Goal: Information Seeking & Learning: Learn about a topic

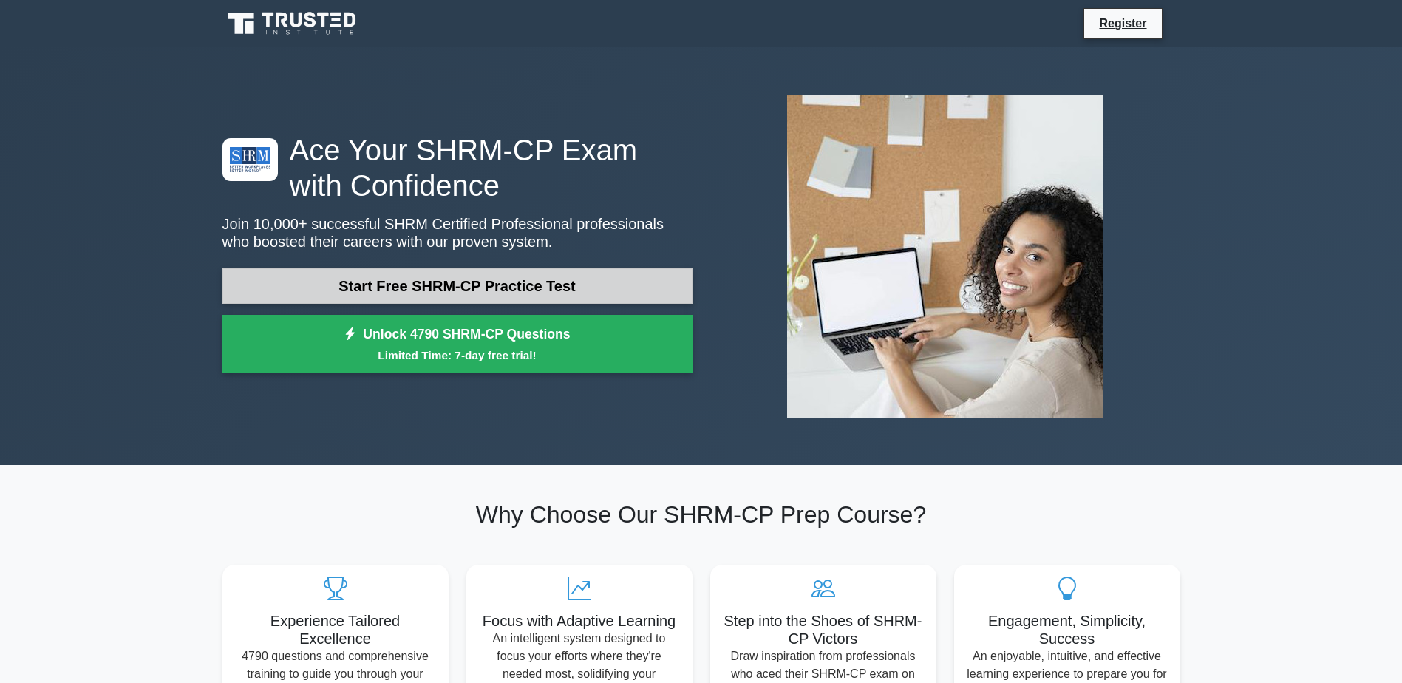
click at [496, 283] on link "Start Free SHRM-CP Practice Test" at bounding box center [457, 285] width 470 height 35
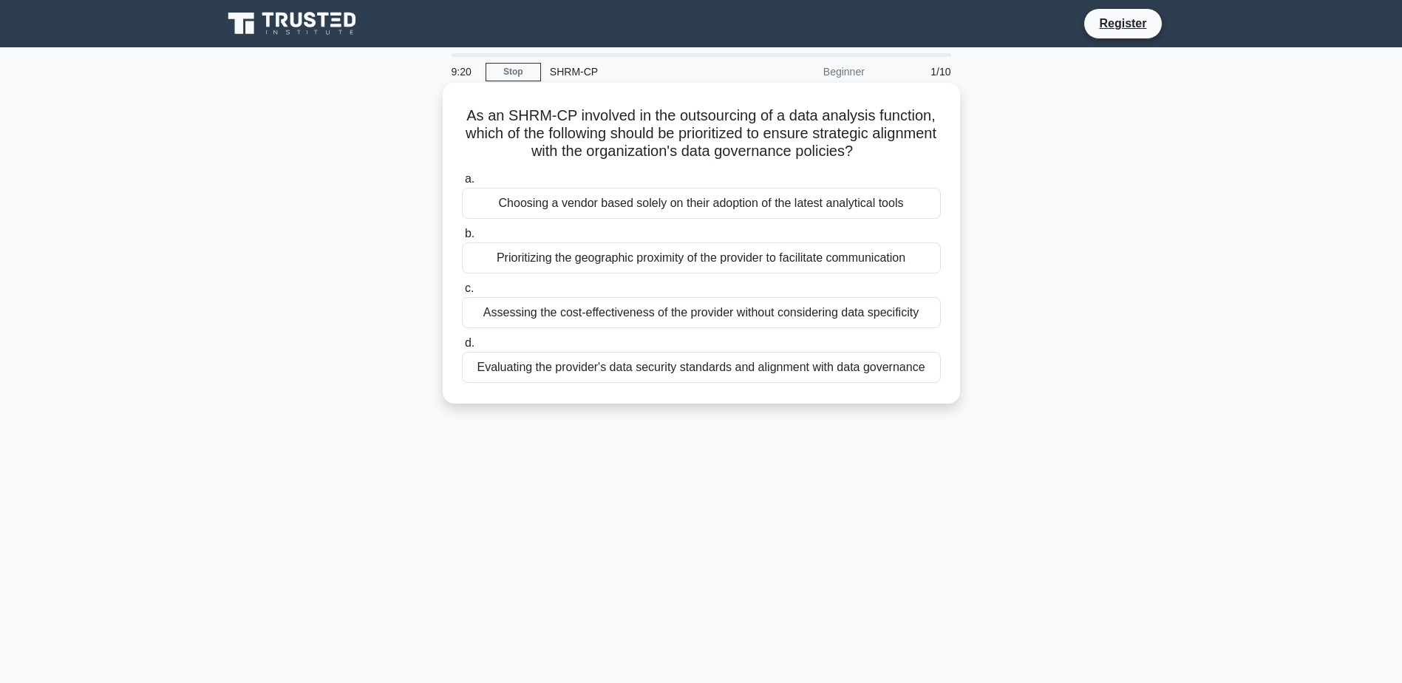
click at [682, 371] on div "Evaluating the provider's data security standards and alignment with data gover…" at bounding box center [701, 367] width 479 height 31
click at [462, 348] on input "d. Evaluating the provider's data security standards and alignment with data go…" at bounding box center [462, 343] width 0 height 10
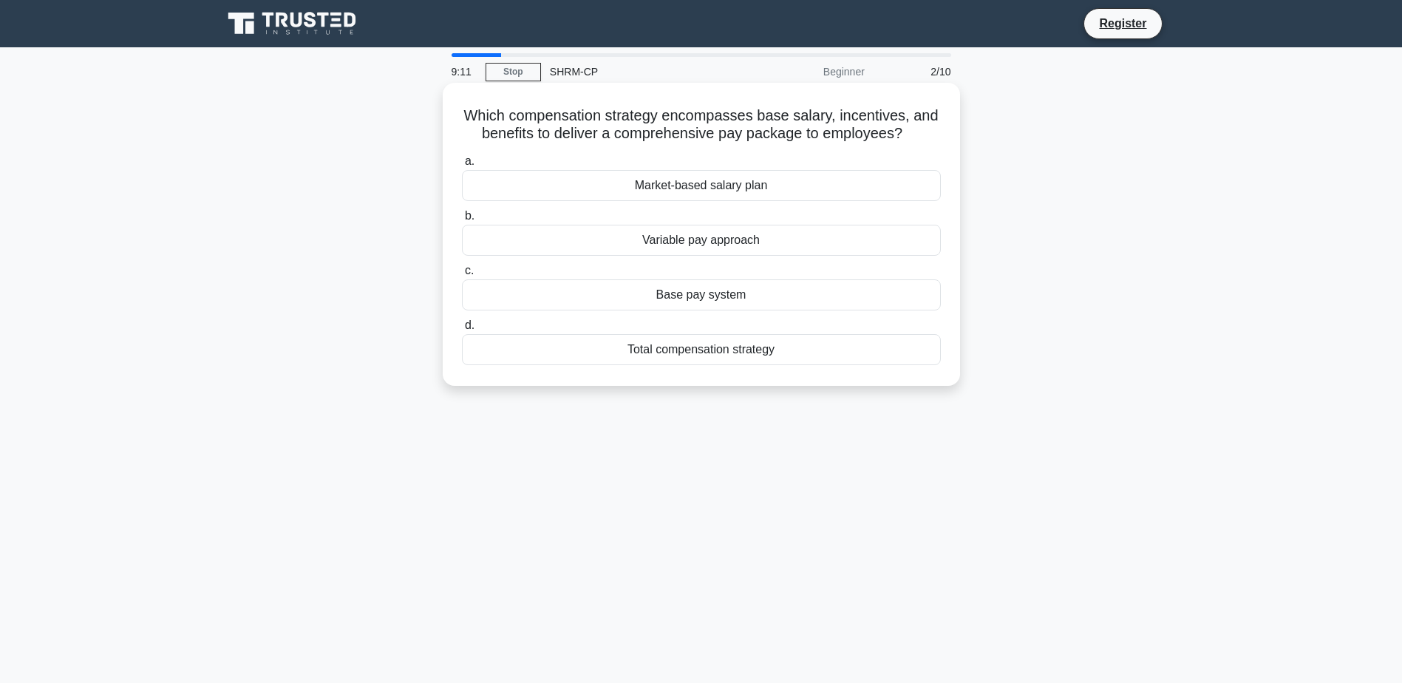
click at [707, 353] on div "Total compensation strategy" at bounding box center [701, 349] width 479 height 31
click at [462, 330] on input "d. Total compensation strategy" at bounding box center [462, 326] width 0 height 10
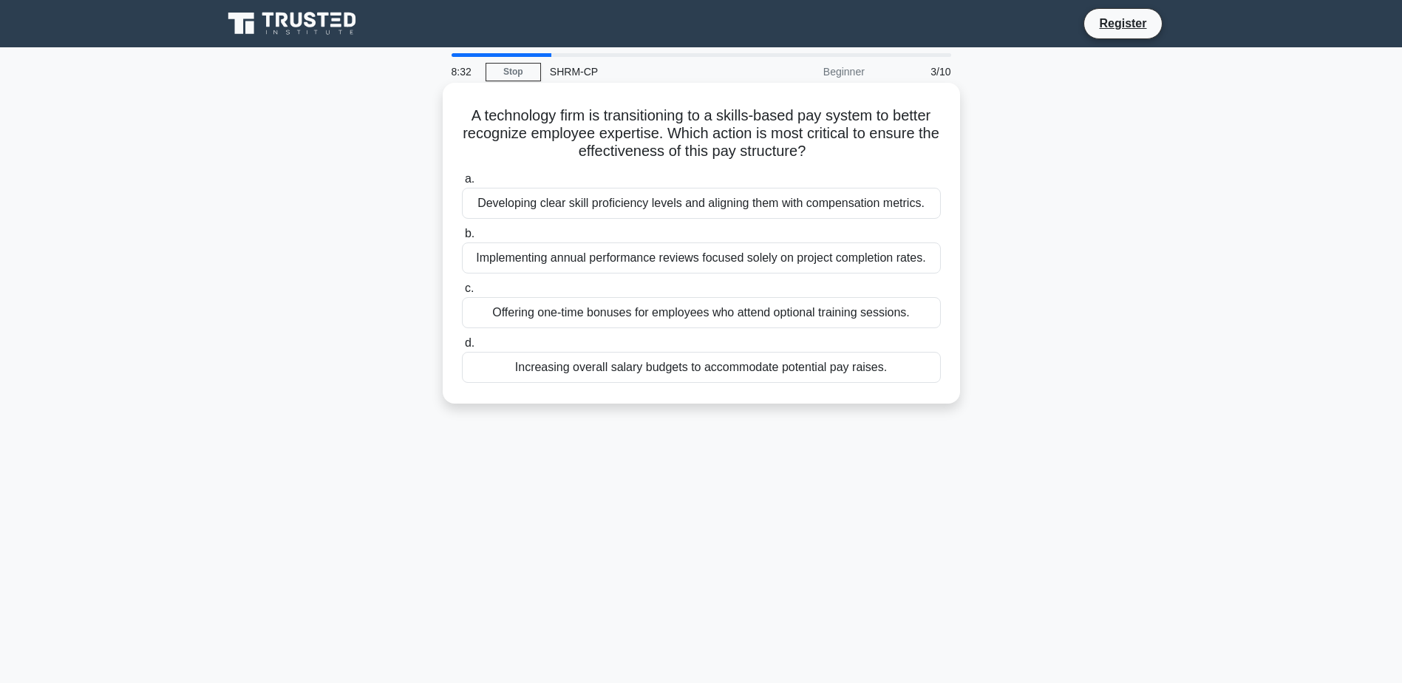
click at [623, 205] on div "Developing clear skill proficiency levels and aligning them with compensation m…" at bounding box center [701, 203] width 479 height 31
click at [462, 184] on input "a. Developing clear skill proficiency levels and aligning them with compensatio…" at bounding box center [462, 179] width 0 height 10
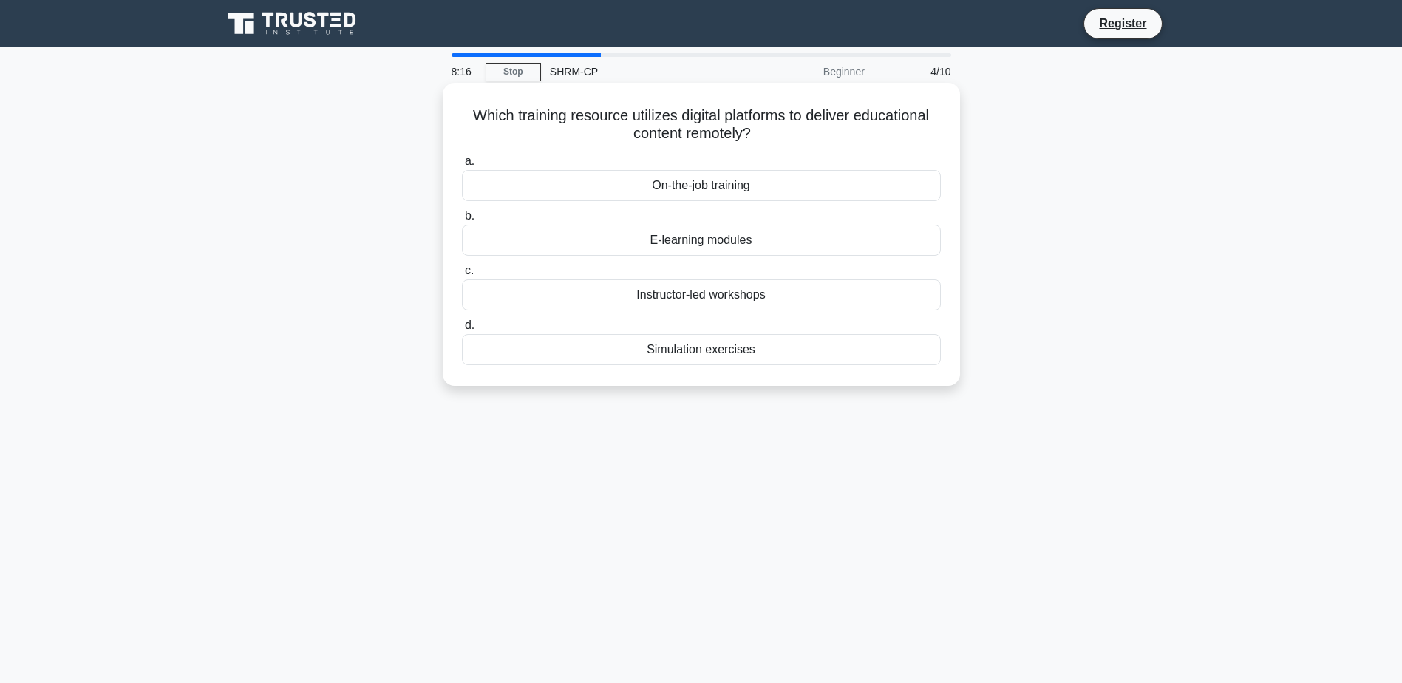
click at [705, 237] on div "E-learning modules" at bounding box center [701, 240] width 479 height 31
click at [462, 221] on input "b. E-learning modules" at bounding box center [462, 216] width 0 height 10
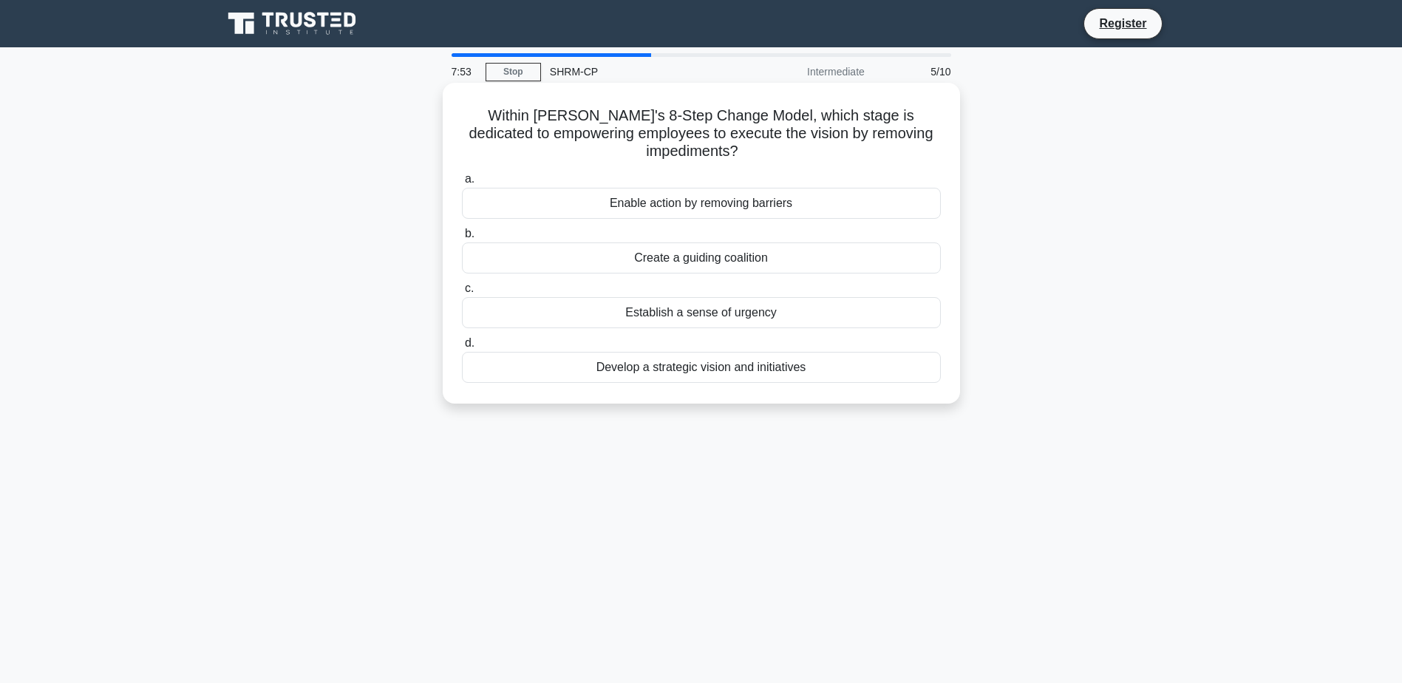
click at [751, 368] on div "Develop a strategic vision and initiatives" at bounding box center [701, 367] width 479 height 31
click at [462, 348] on input "d. Develop a strategic vision and initiatives" at bounding box center [462, 343] width 0 height 10
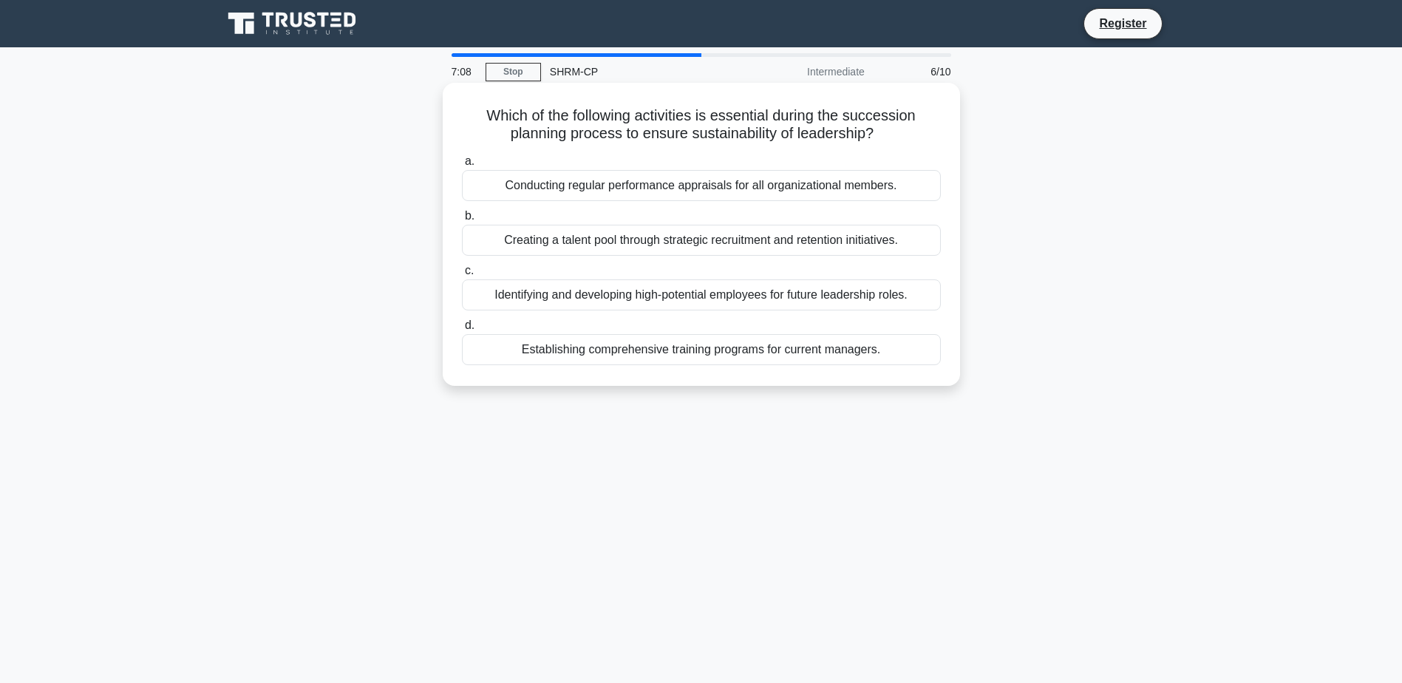
click at [726, 292] on div "Identifying and developing high-potential employees for future leadership roles." at bounding box center [701, 294] width 479 height 31
click at [462, 276] on input "c. Identifying and developing high-potential employees for future leadership ro…" at bounding box center [462, 271] width 0 height 10
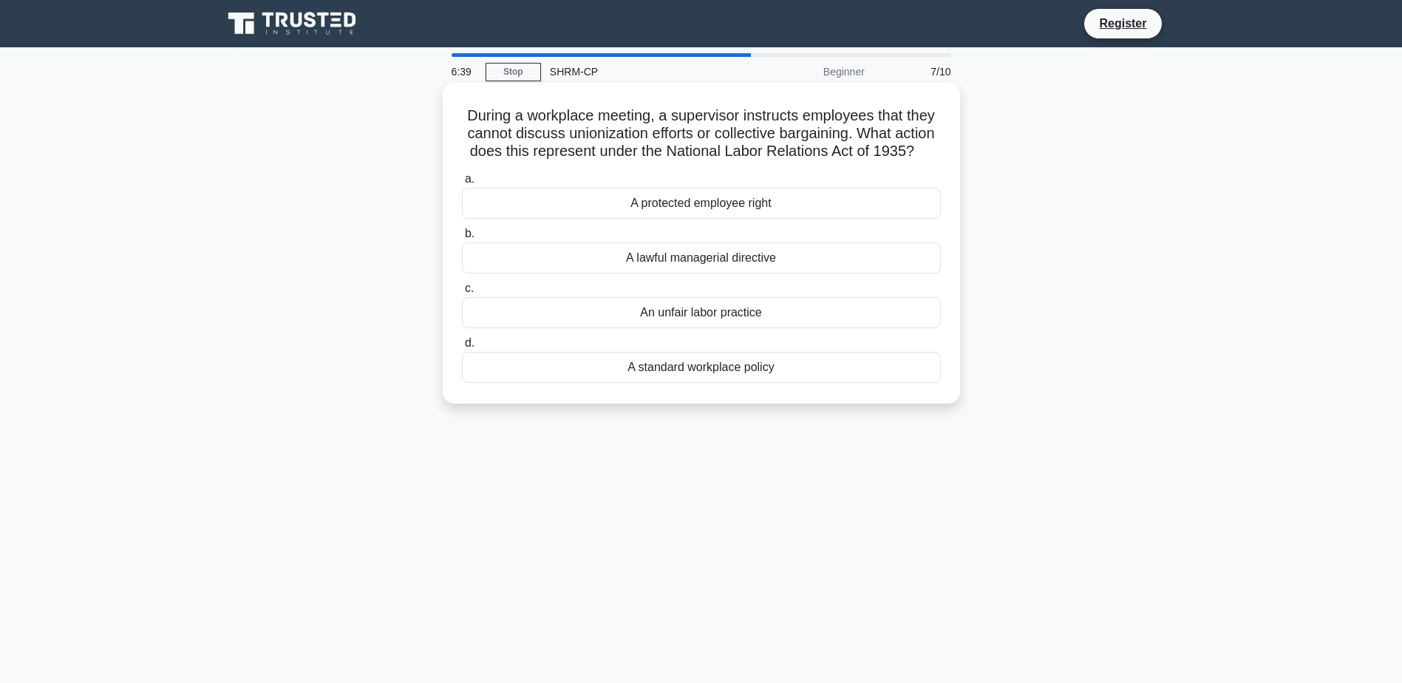
click at [692, 328] on div "An unfair labor practice" at bounding box center [701, 312] width 479 height 31
click at [462, 293] on input "c. An unfair labor practice" at bounding box center [462, 289] width 0 height 10
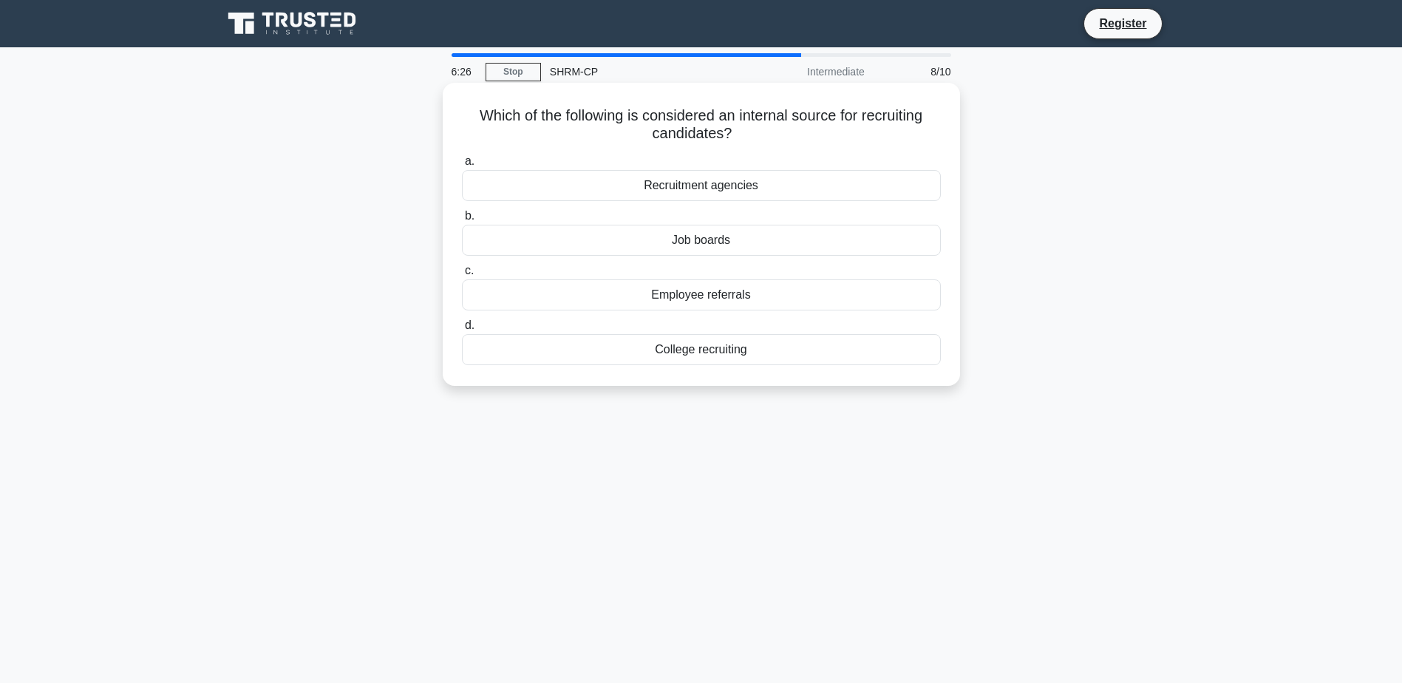
click at [699, 294] on div "Employee referrals" at bounding box center [701, 294] width 479 height 31
click at [462, 276] on input "c. Employee referrals" at bounding box center [462, 271] width 0 height 10
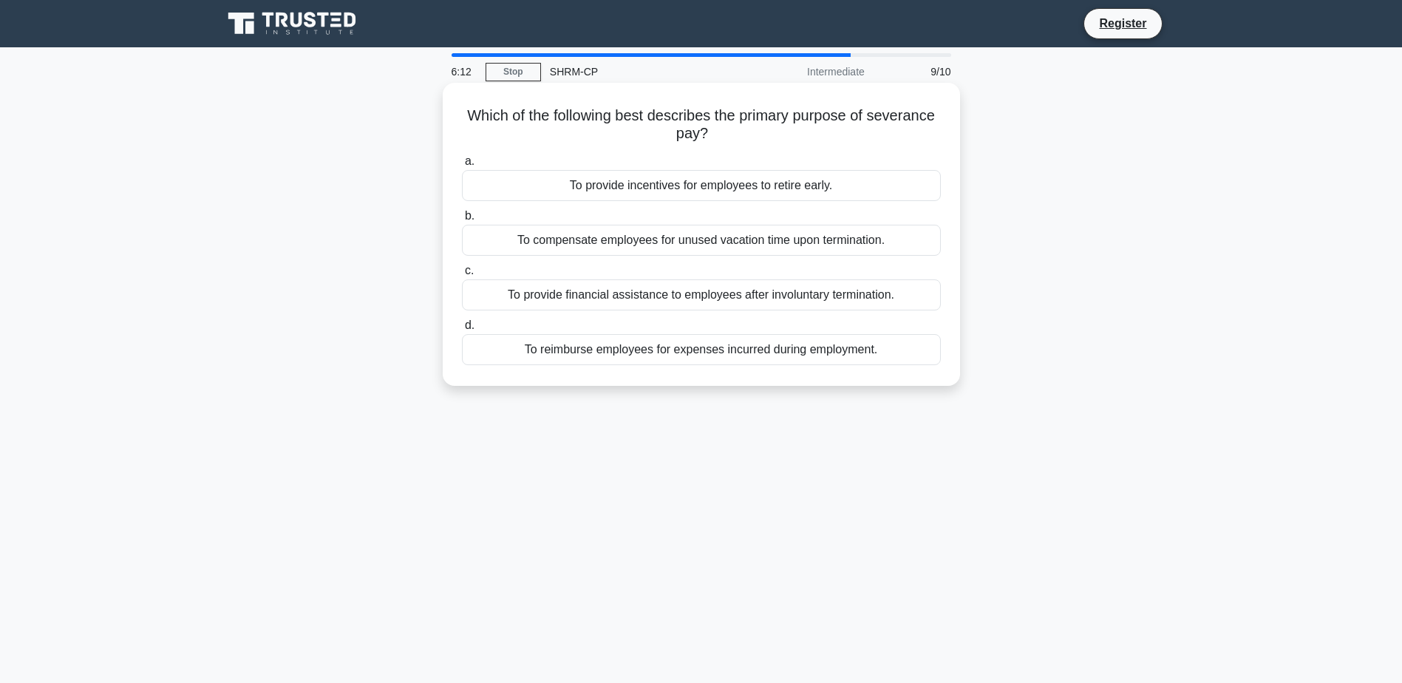
click at [568, 294] on div "To provide financial assistance to employees after involuntary termination." at bounding box center [701, 294] width 479 height 31
click at [462, 276] on input "c. To provide financial assistance to employees after involuntary termination." at bounding box center [462, 271] width 0 height 10
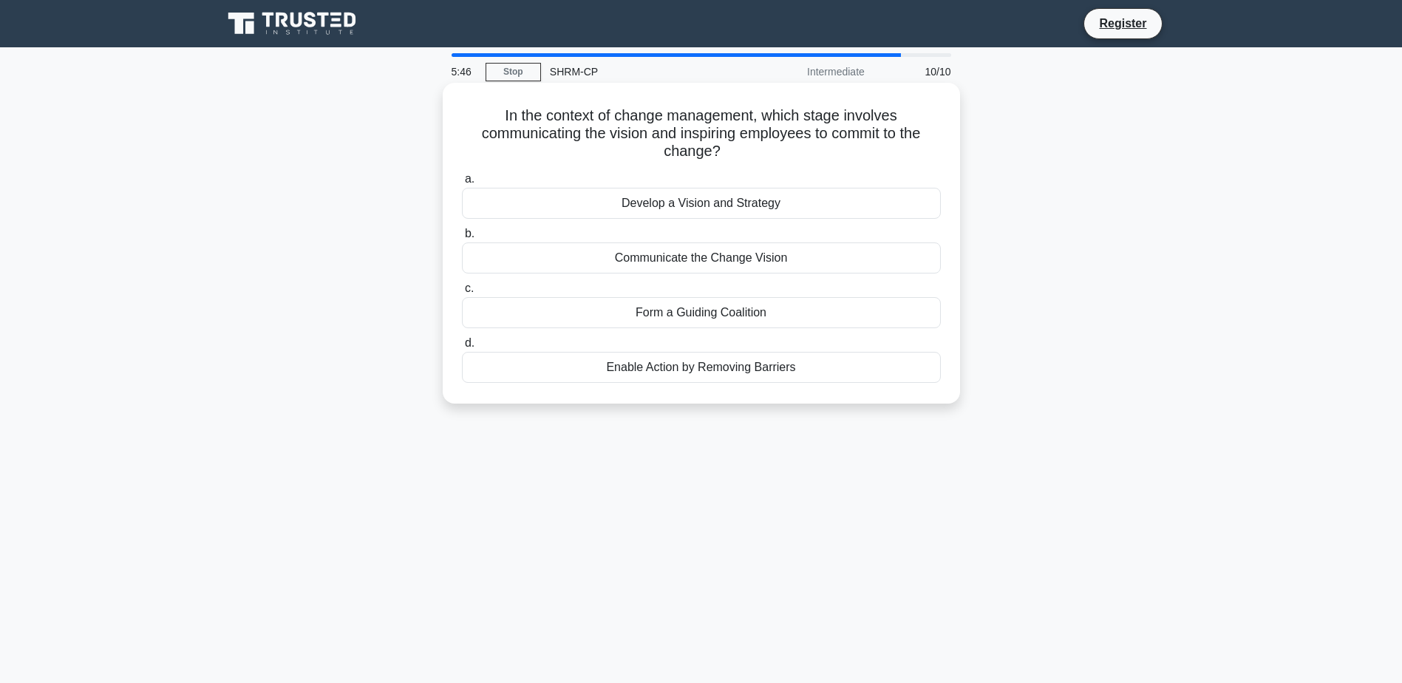
click at [677, 259] on div "Communicate the Change Vision" at bounding box center [701, 257] width 479 height 31
click at [462, 239] on input "b. Communicate the Change Vision" at bounding box center [462, 234] width 0 height 10
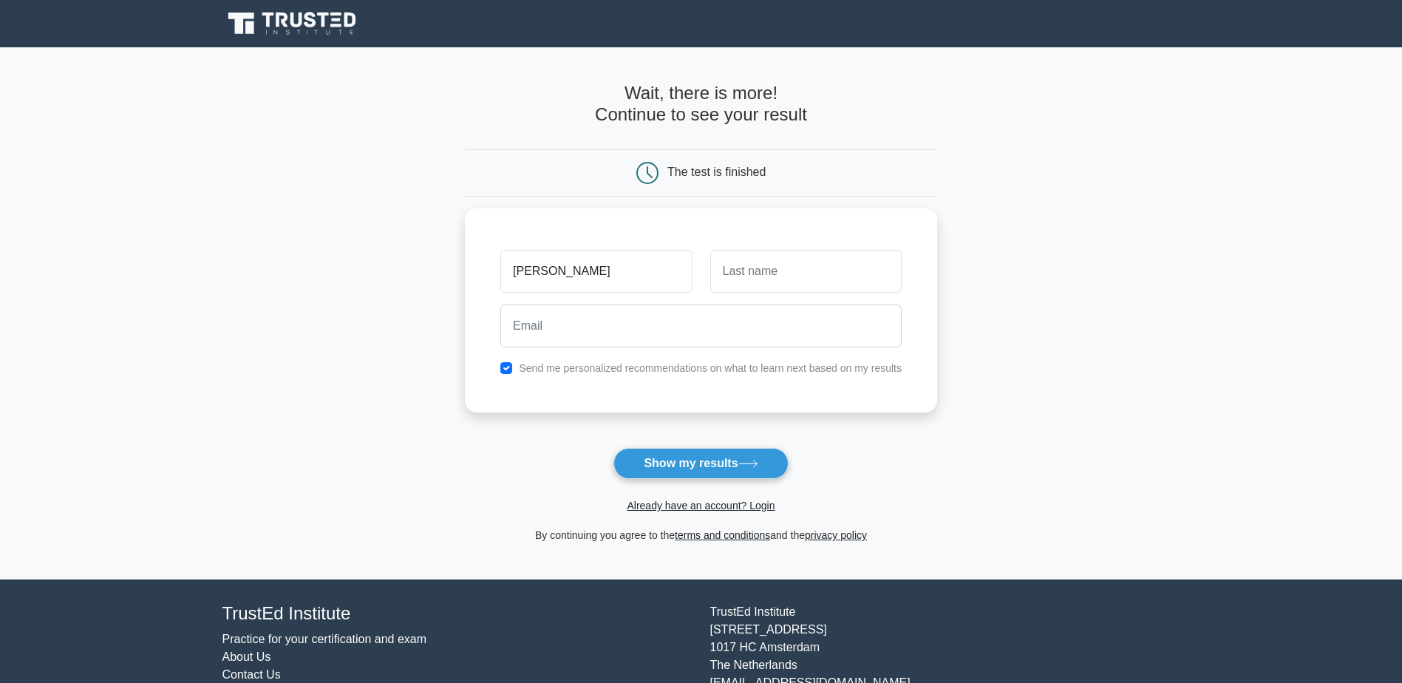
type input "[PERSON_NAME]"
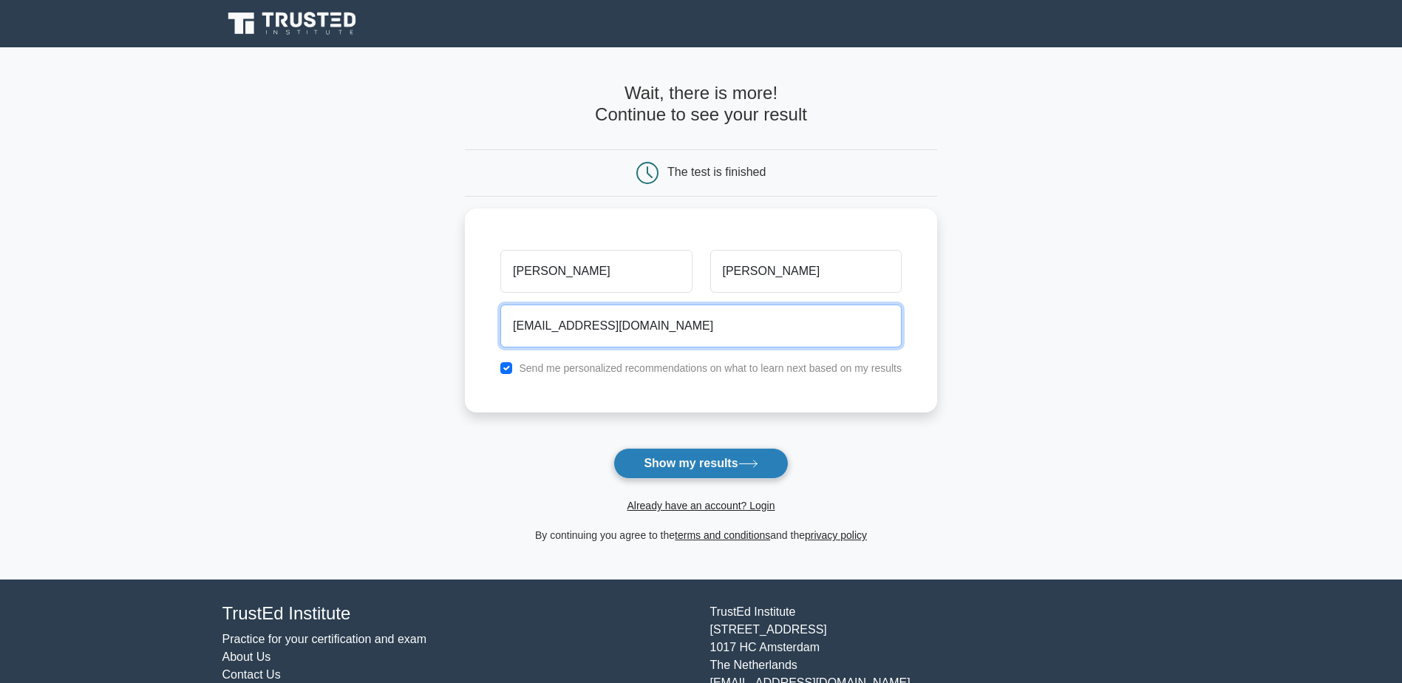
type input "[EMAIL_ADDRESS][DOMAIN_NAME]"
click at [733, 470] on button "Show my results" at bounding box center [700, 463] width 174 height 31
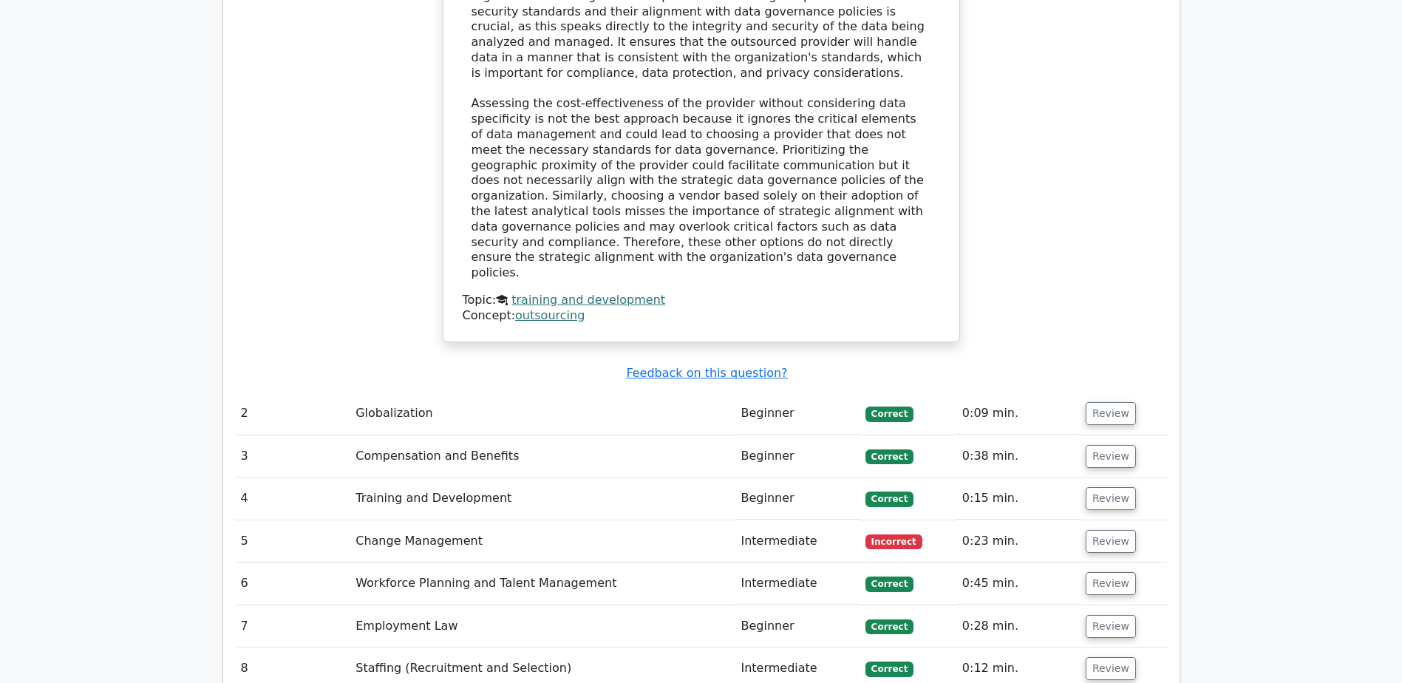
scroll to position [1773, 0]
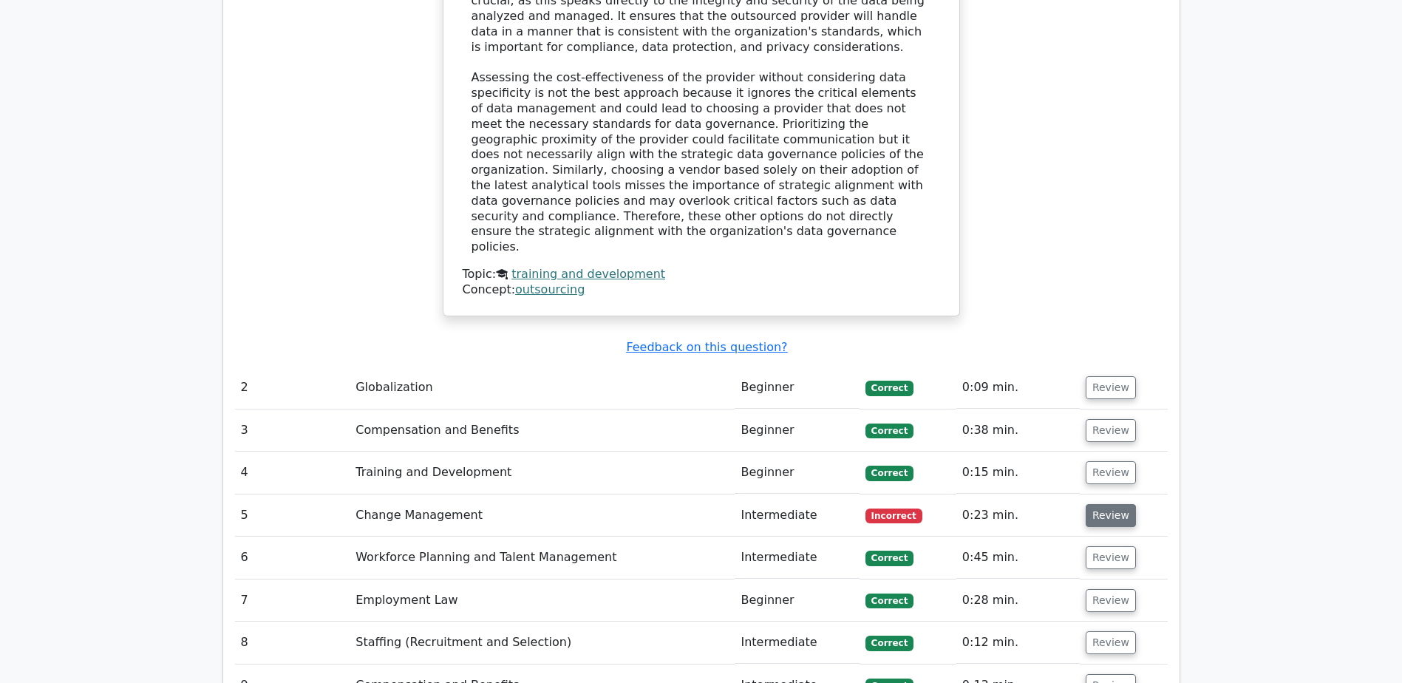
click at [1099, 504] on button "Review" at bounding box center [1111, 515] width 50 height 23
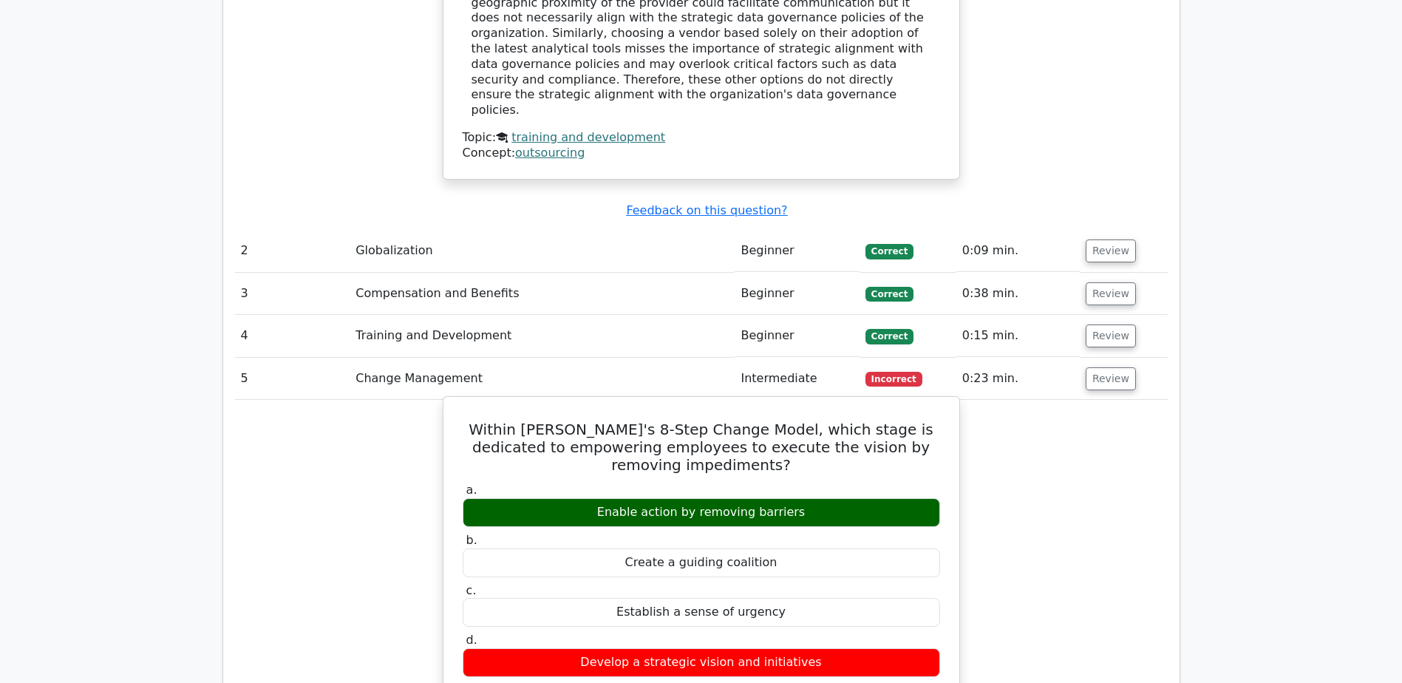
scroll to position [1921, 0]
